Goal: Task Accomplishment & Management: Complete application form

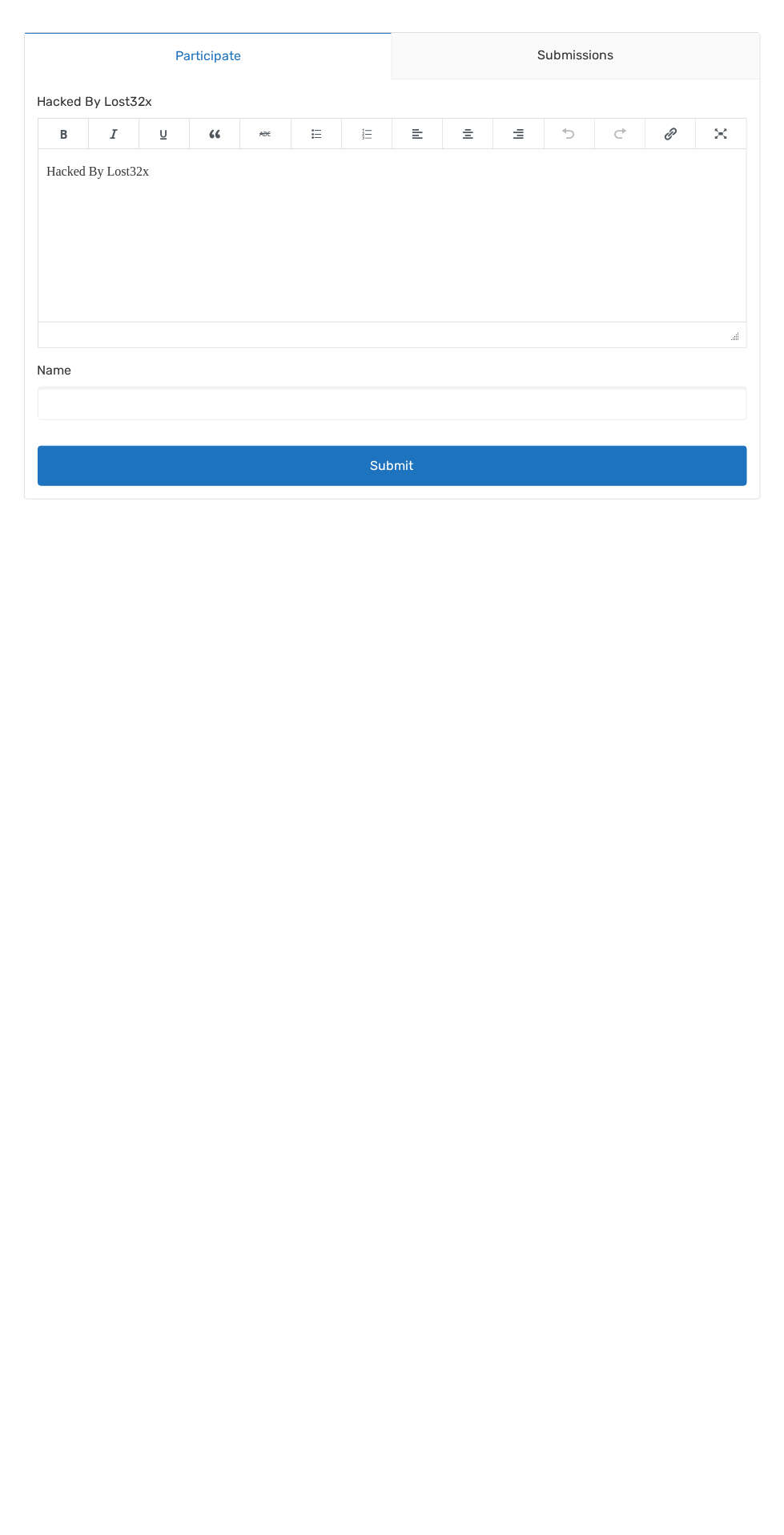
click at [239, 193] on html "Hacked By Lost32x" at bounding box center [392, 170] width 709 height 45
click at [532, 68] on link "Submissions" at bounding box center [576, 56] width 368 height 47
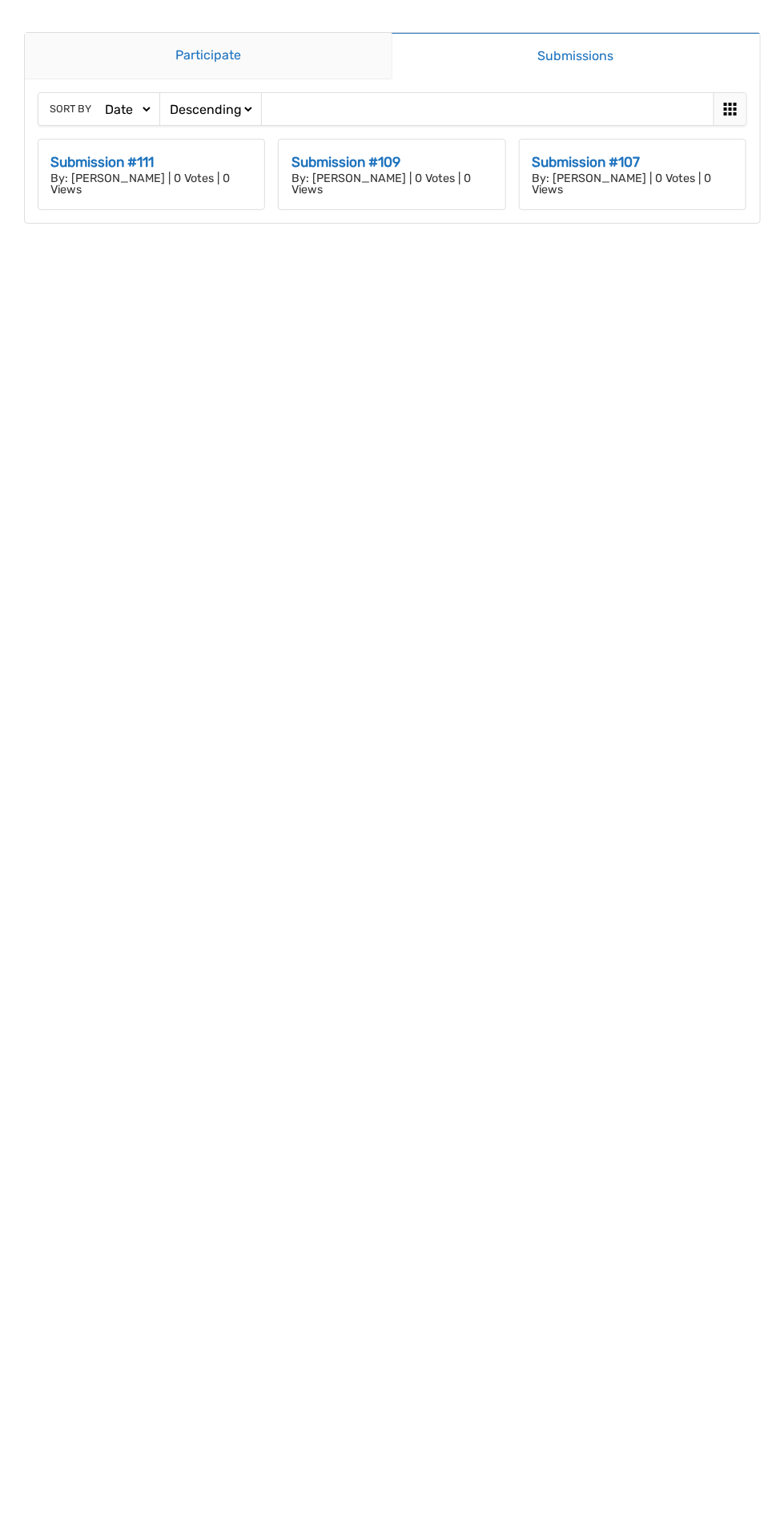
click at [185, 49] on link "Participate" at bounding box center [208, 56] width 368 height 47
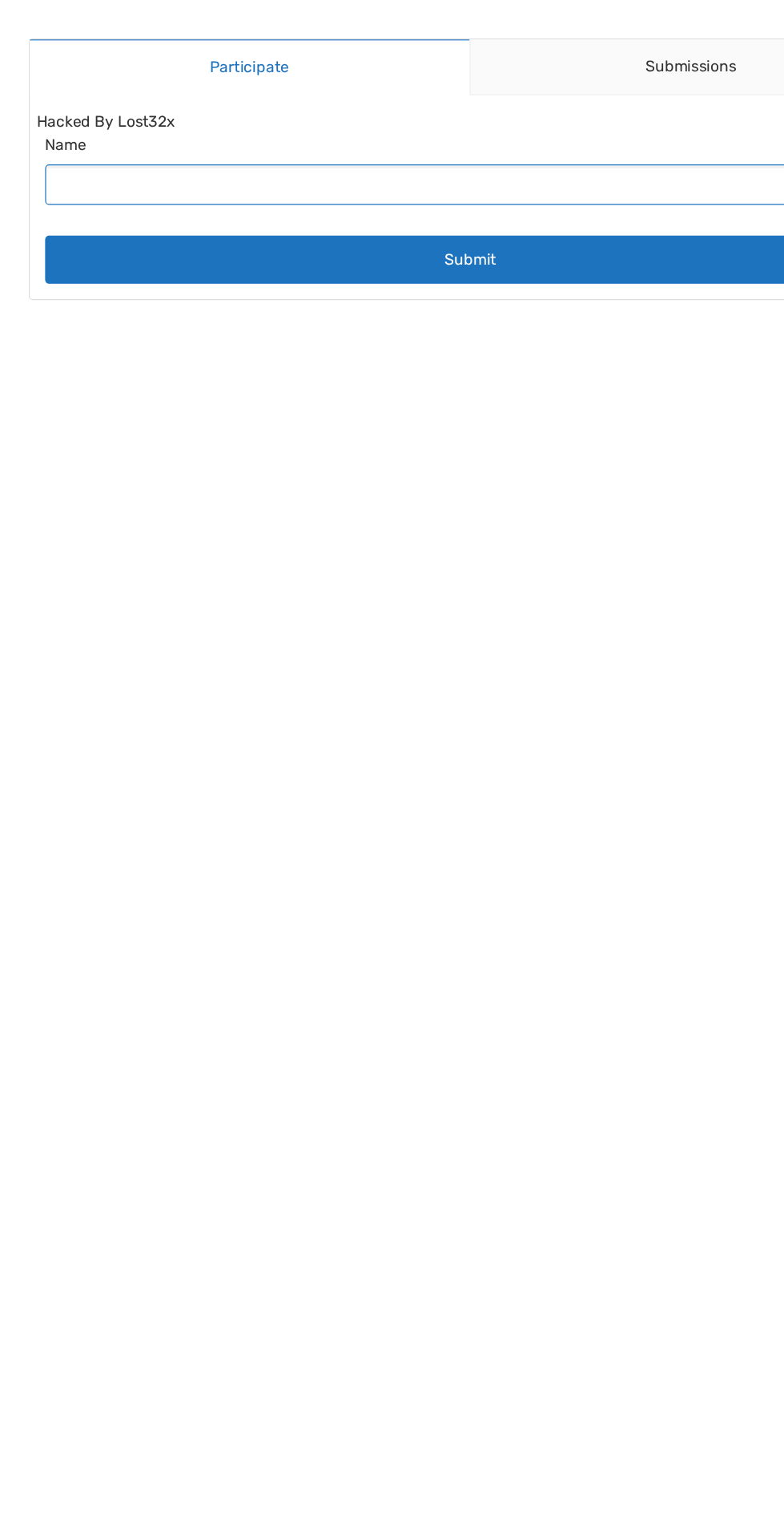
click at [73, 159] on input "Name" at bounding box center [392, 153] width 710 height 34
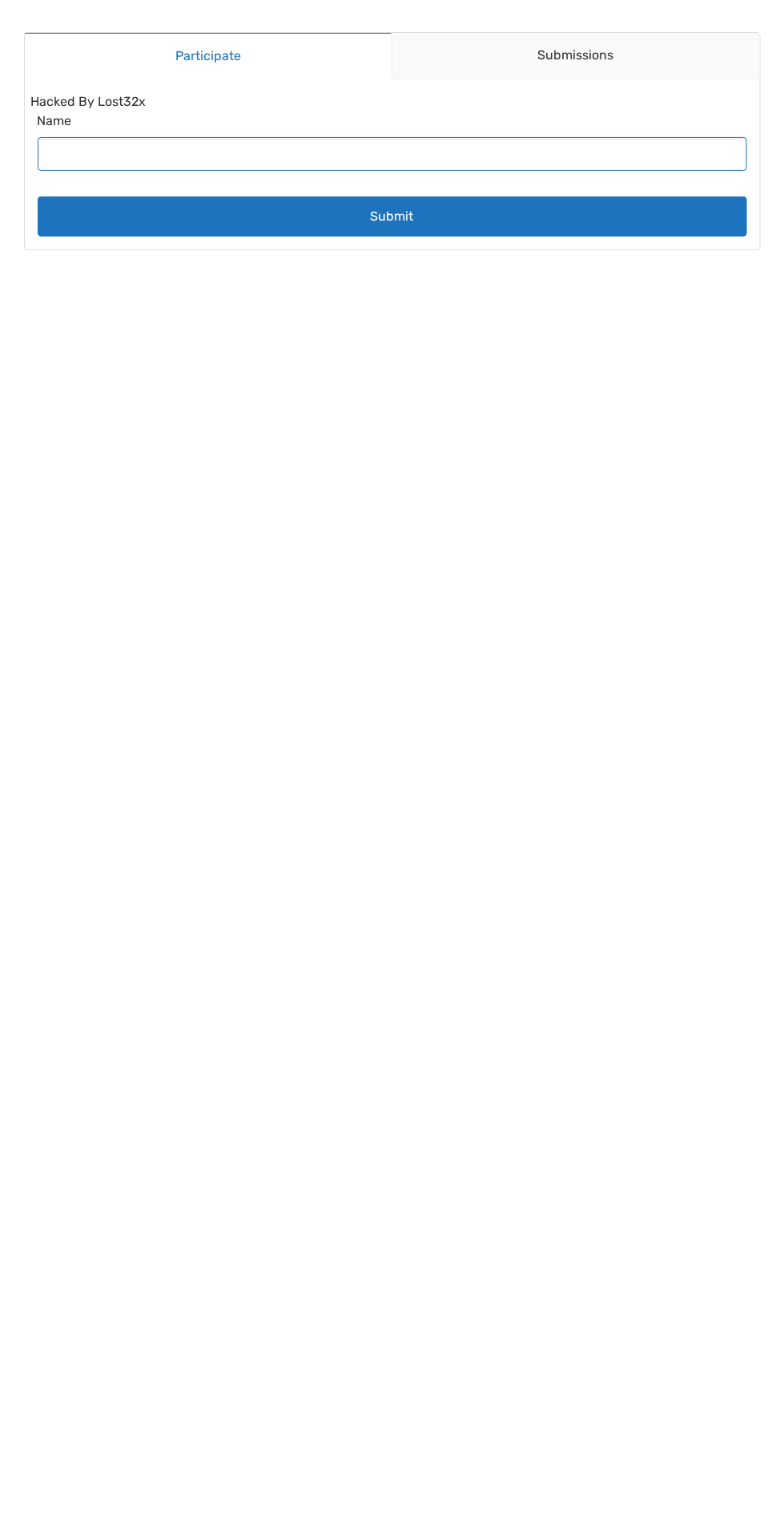
click at [235, 152] on input "Name" at bounding box center [392, 153] width 710 height 34
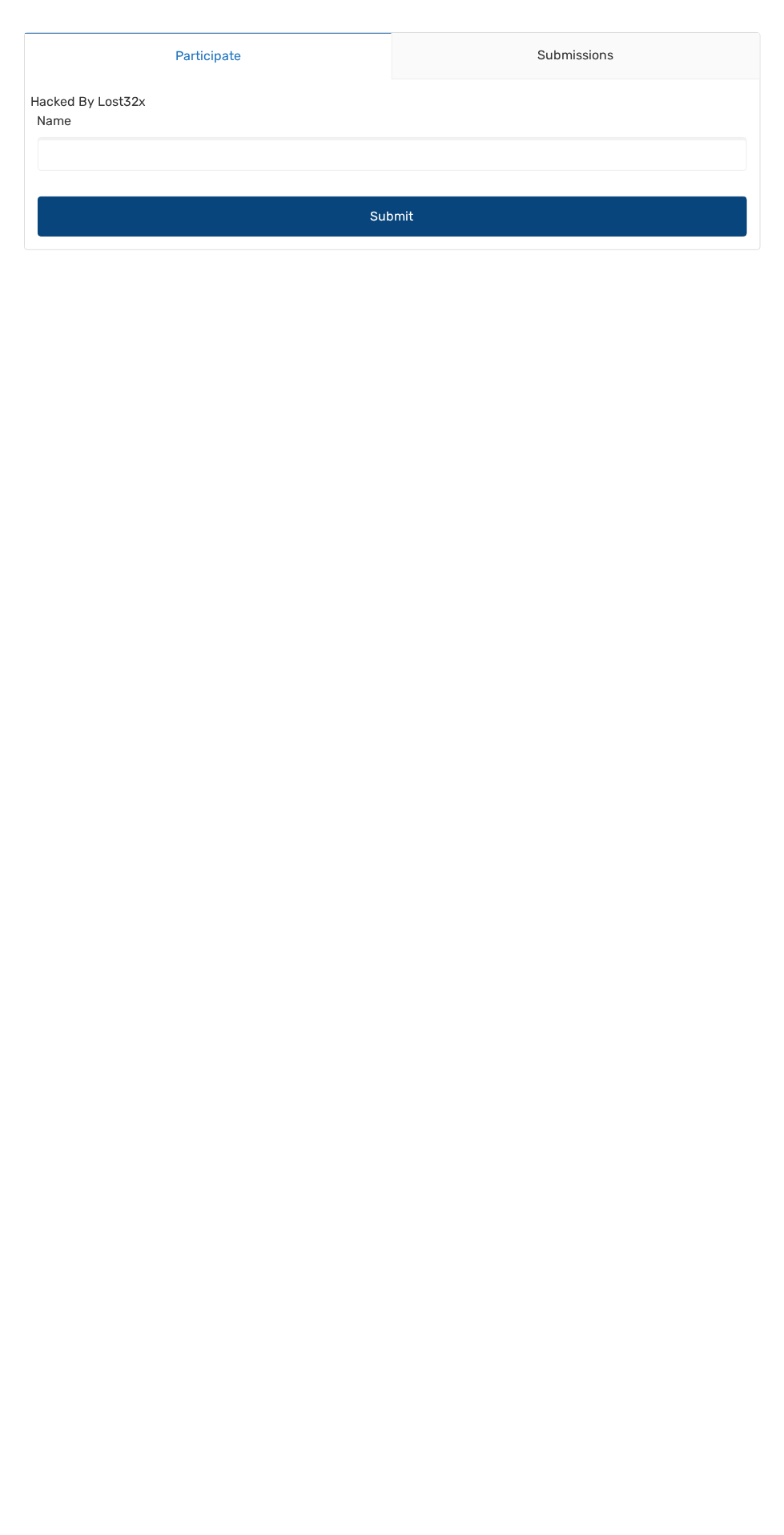
click at [466, 216] on button "Submit" at bounding box center [392, 217] width 710 height 40
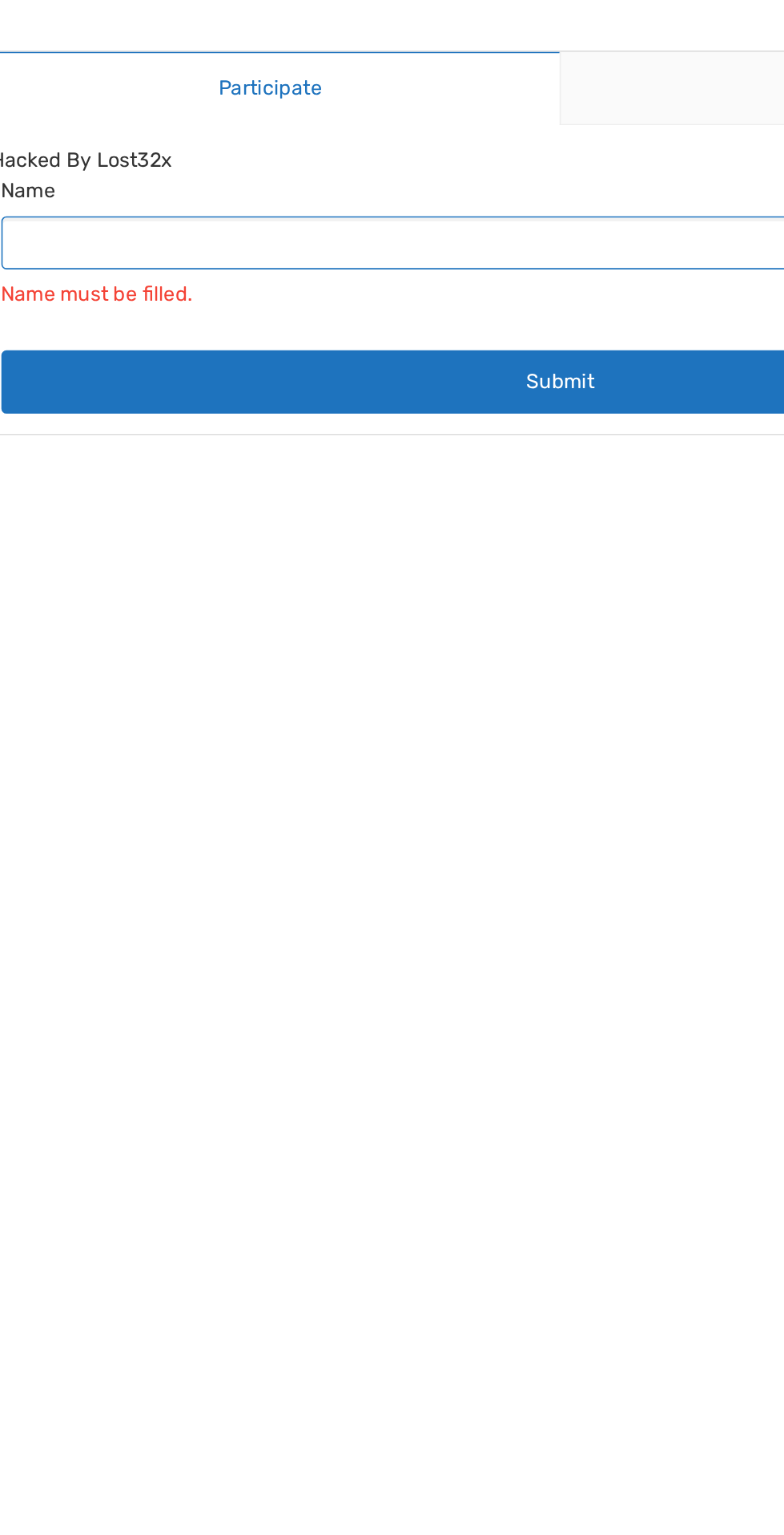
click at [296, 162] on input "Name" at bounding box center [392, 153] width 710 height 34
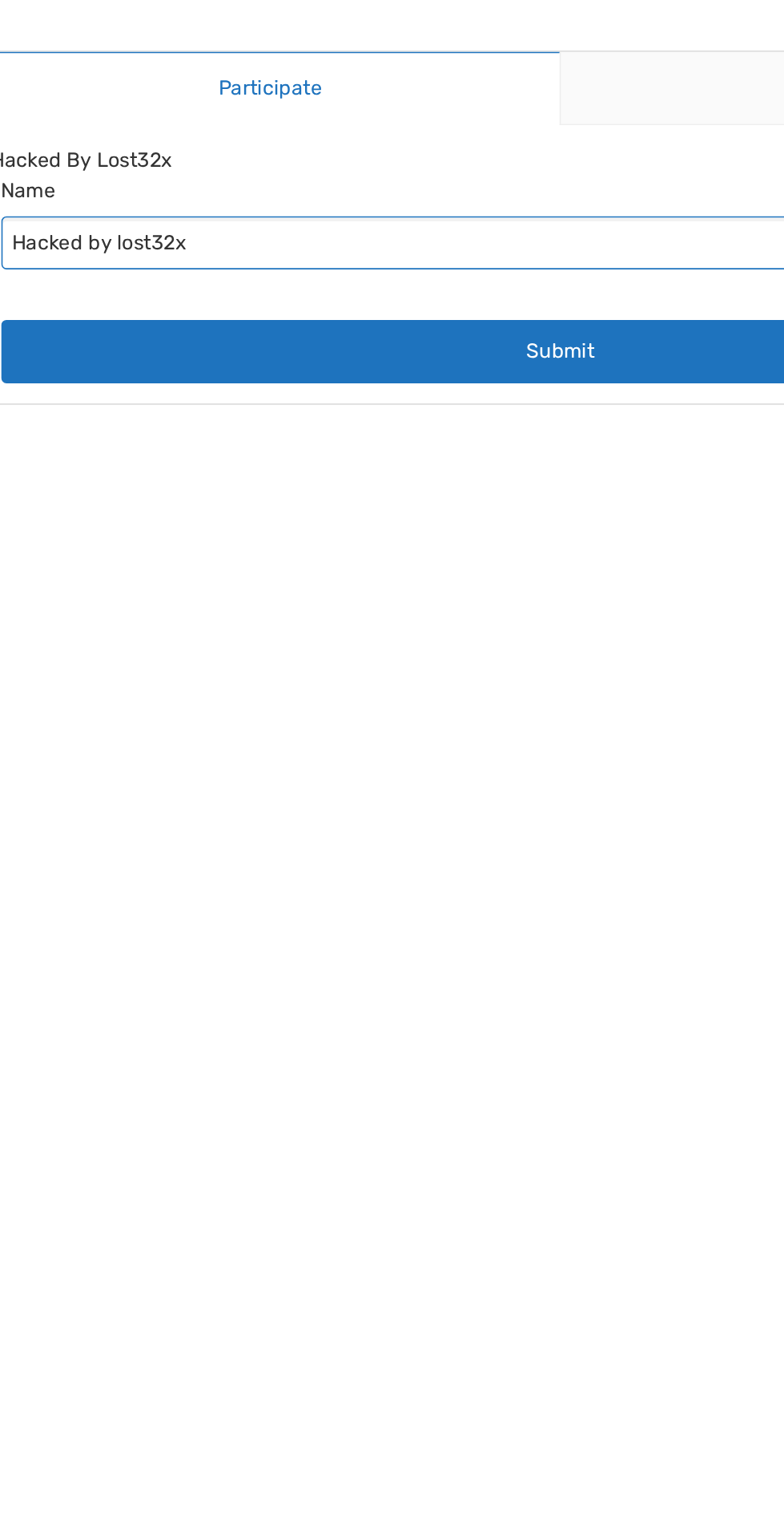
type input "Hacked by lost32x"
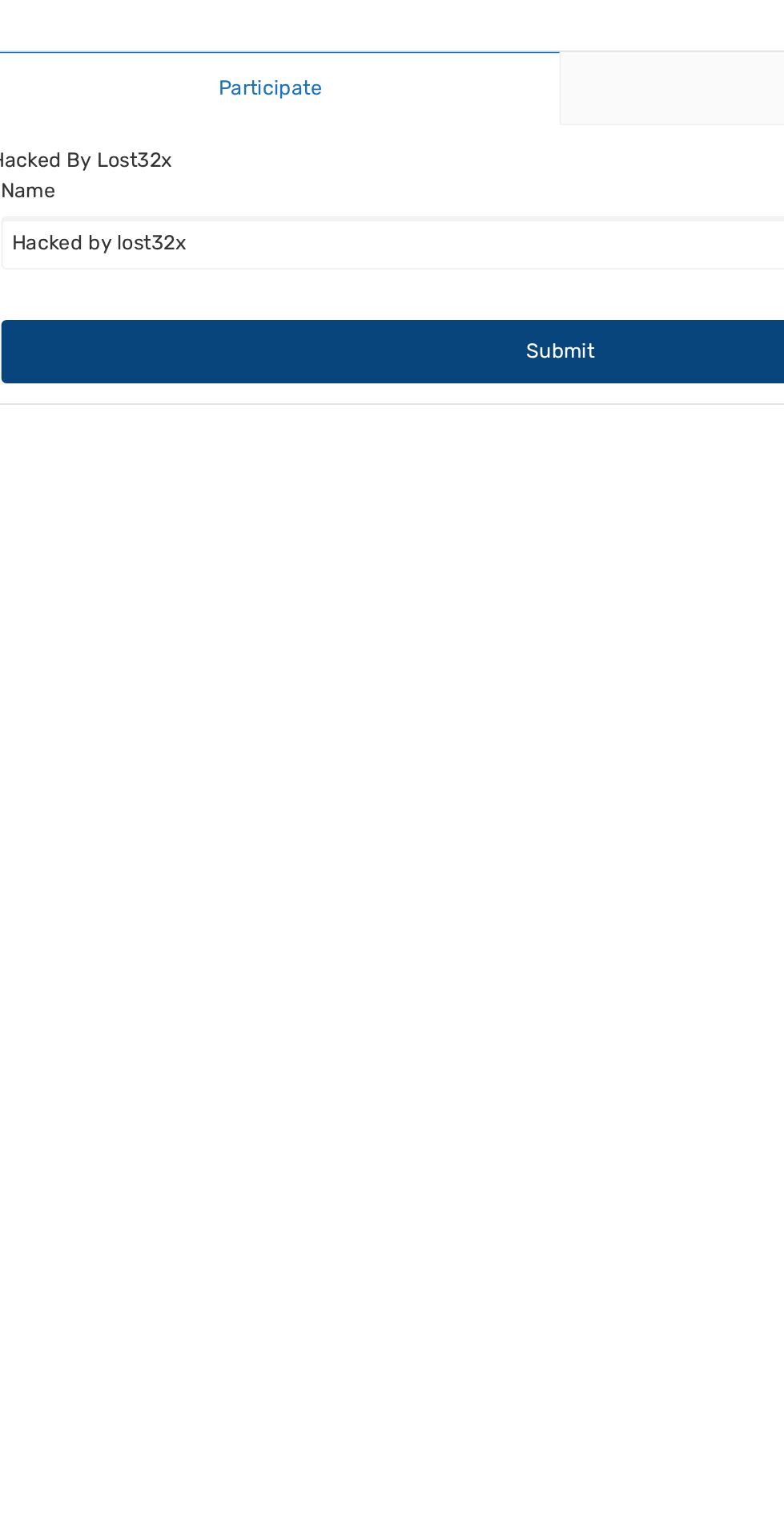
click at [398, 206] on button "Submit" at bounding box center [392, 223] width 710 height 40
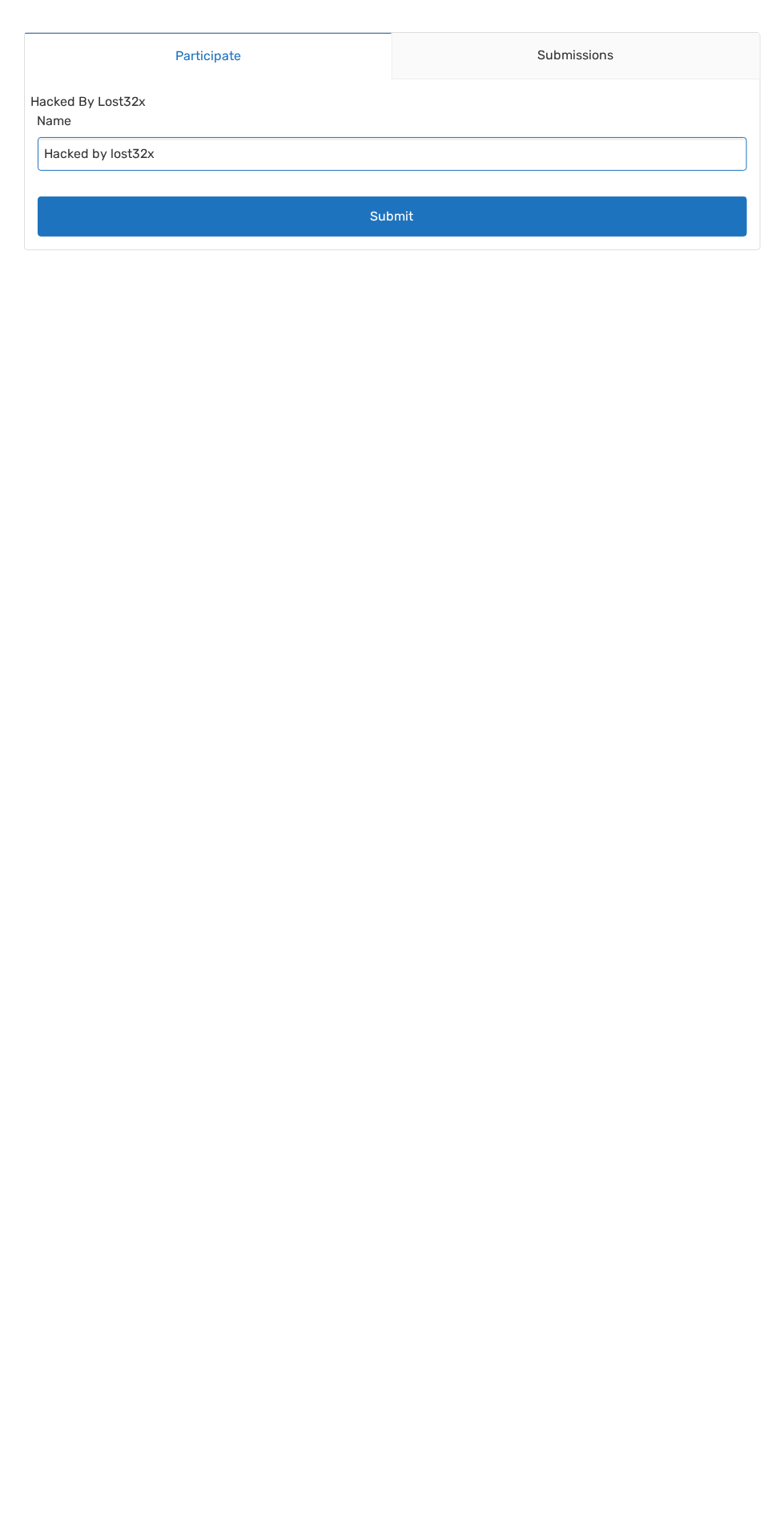
click at [425, 160] on input "Hacked by lost32x" at bounding box center [392, 153] width 710 height 34
type input "Hacked by lcy"
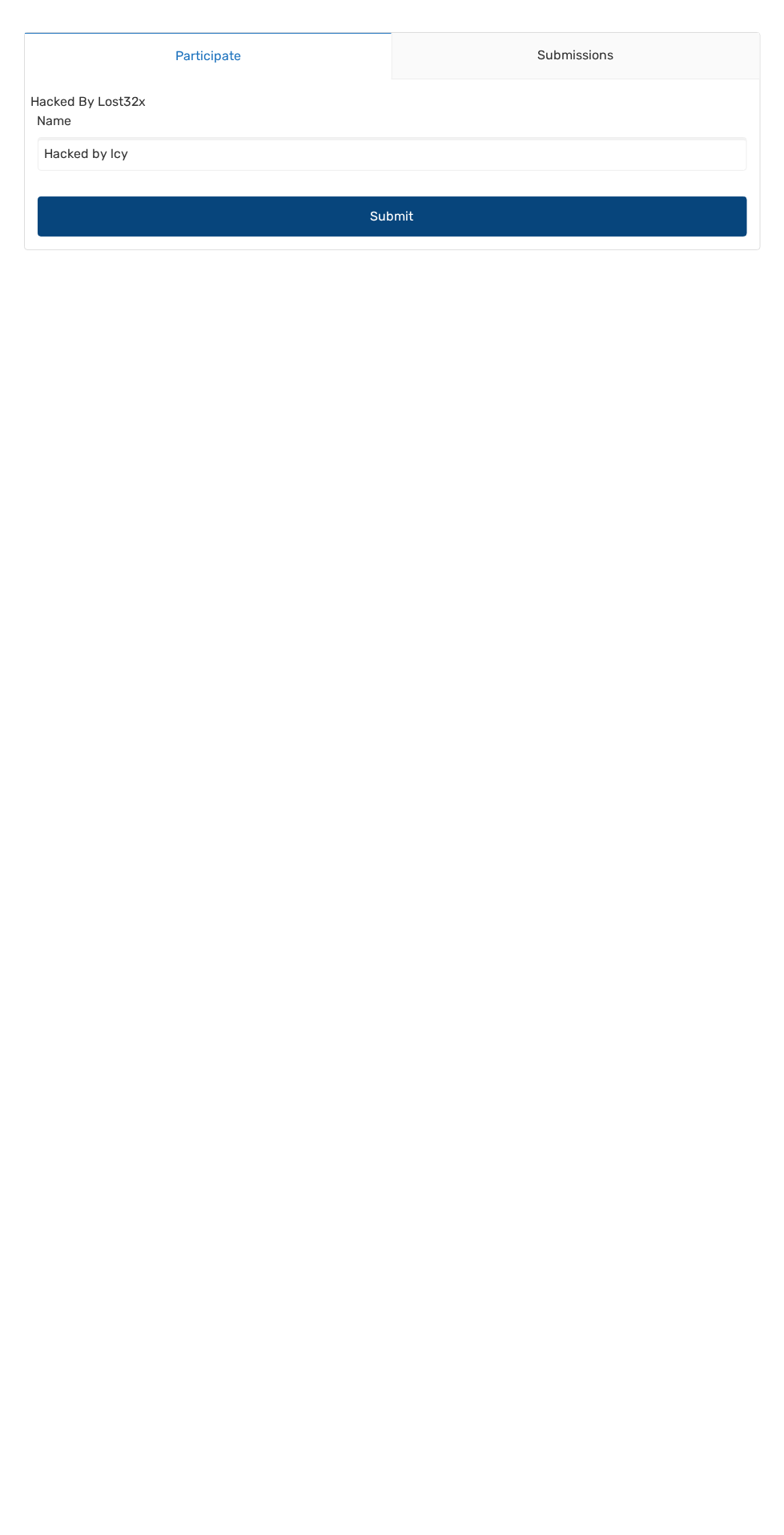
click at [637, 227] on button "Submit" at bounding box center [392, 217] width 710 height 40
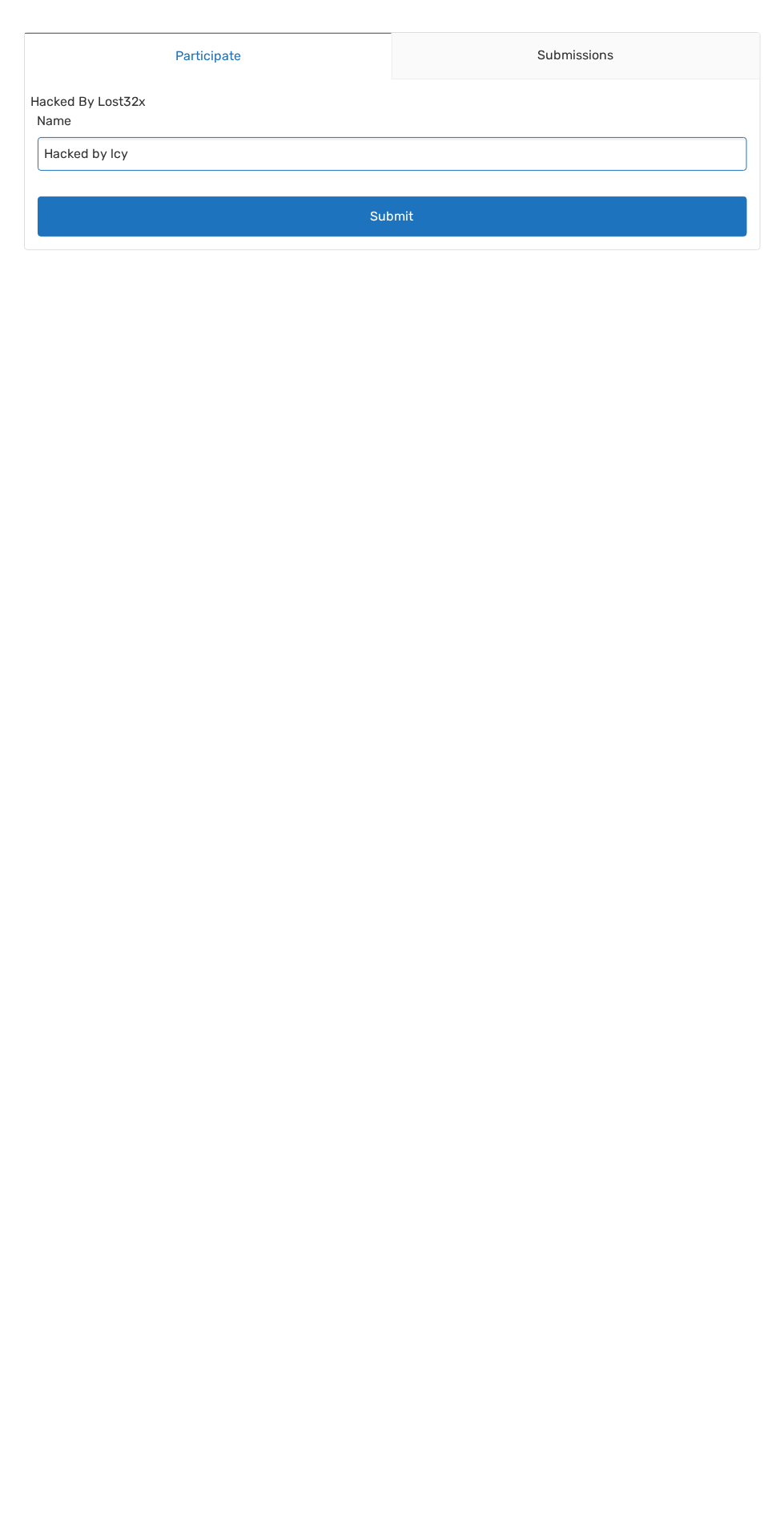
click at [700, 151] on input "Hacked by lcy" at bounding box center [392, 153] width 710 height 34
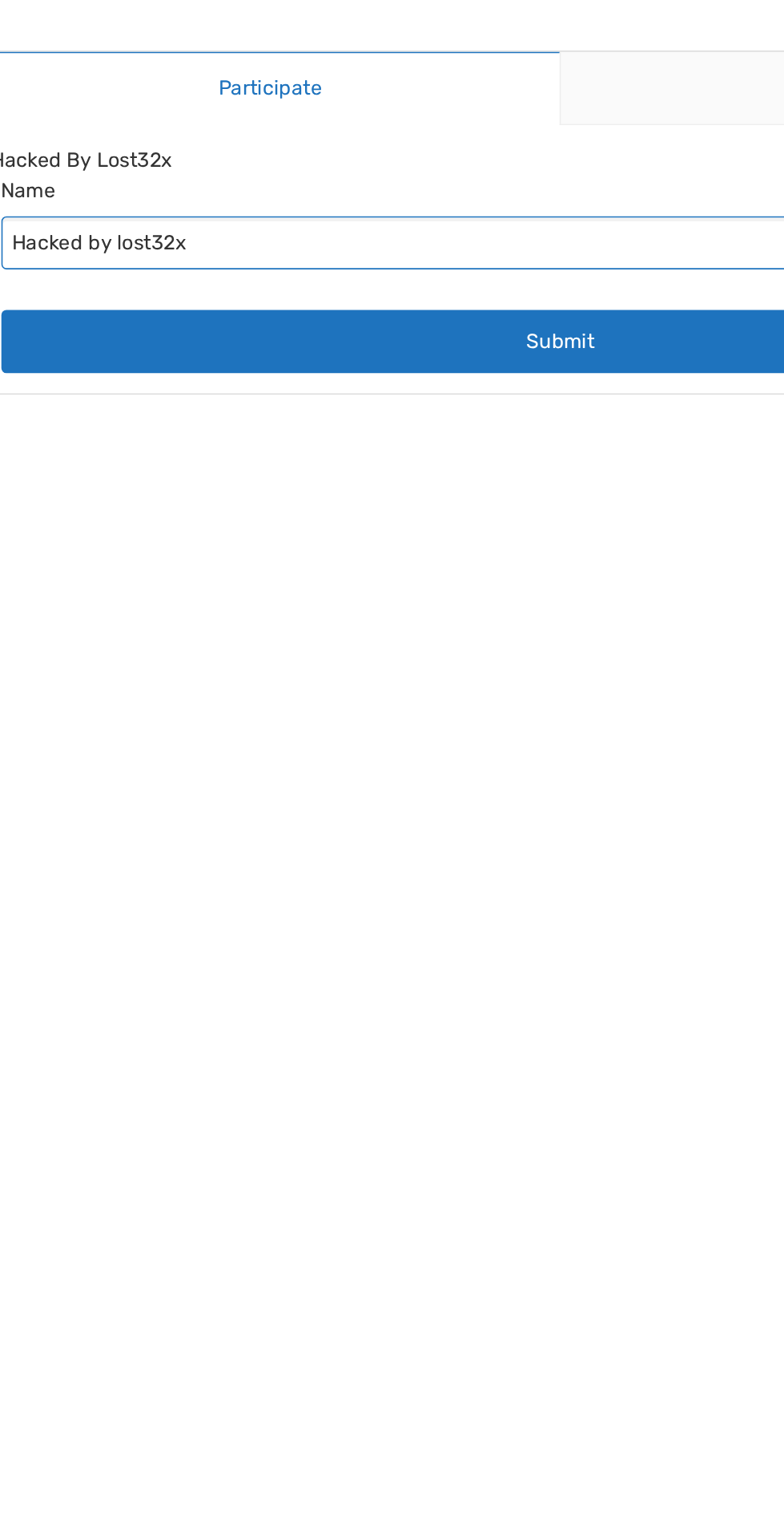
type input "Hacked by lost32x"
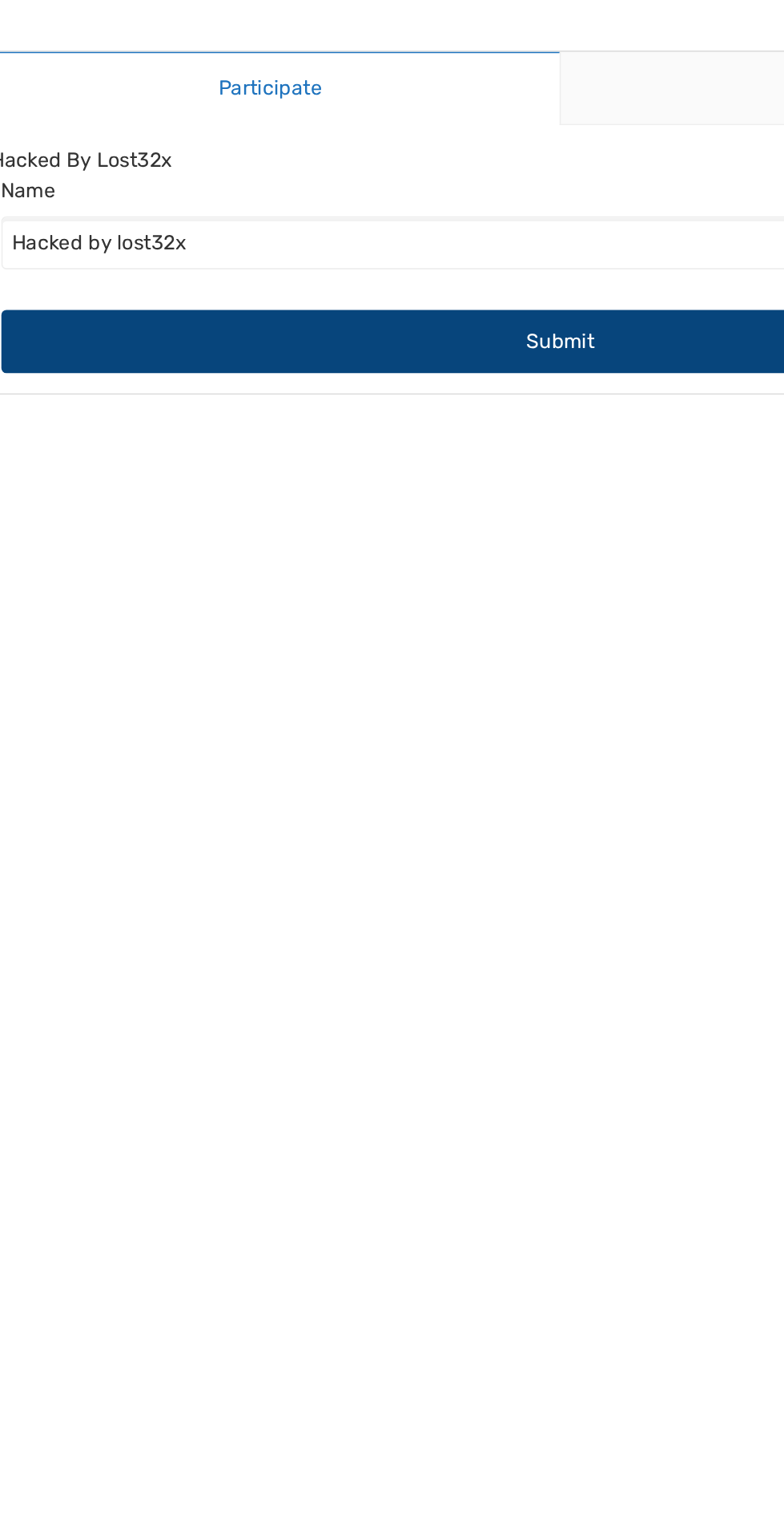
click at [445, 231] on button "Submit" at bounding box center [392, 217] width 710 height 40
